Goal: Find specific page/section: Find specific page/section

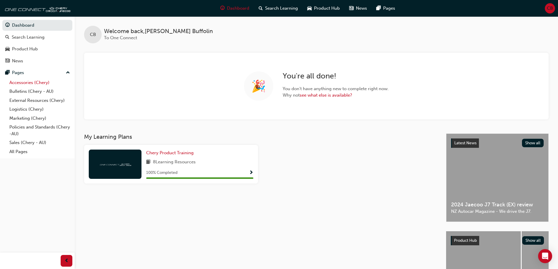
click at [25, 79] on link "Accessories (Chery)" at bounding box center [39, 82] width 65 height 9
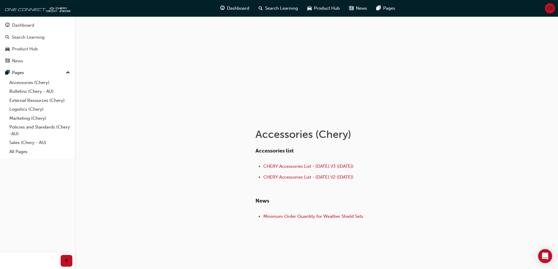
scroll to position [26, 0]
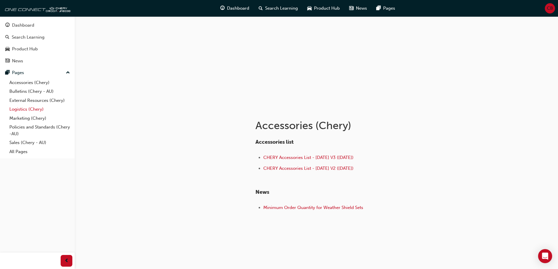
click at [41, 108] on link "Logistics (Chery)" at bounding box center [39, 109] width 65 height 9
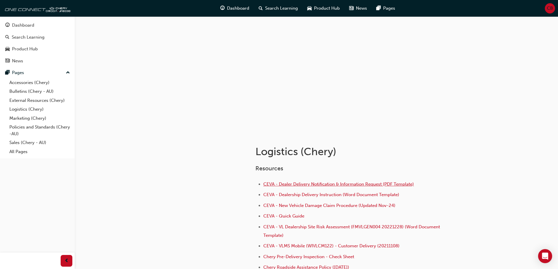
click at [312, 185] on span "CEVA - Dealer Delivery Notification & Information Request (PDF Template)" at bounding box center [338, 184] width 151 height 5
